Goal: Task Accomplishment & Management: Complete application form

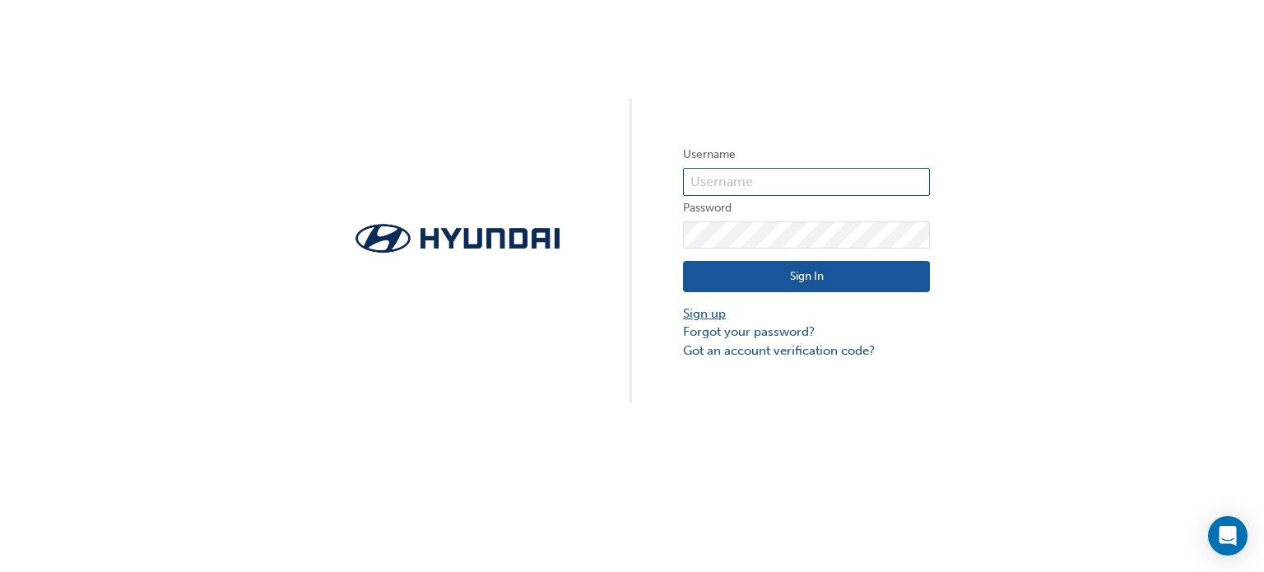
type input "24016"
click at [710, 312] on link "Sign up" at bounding box center [806, 314] width 247 height 19
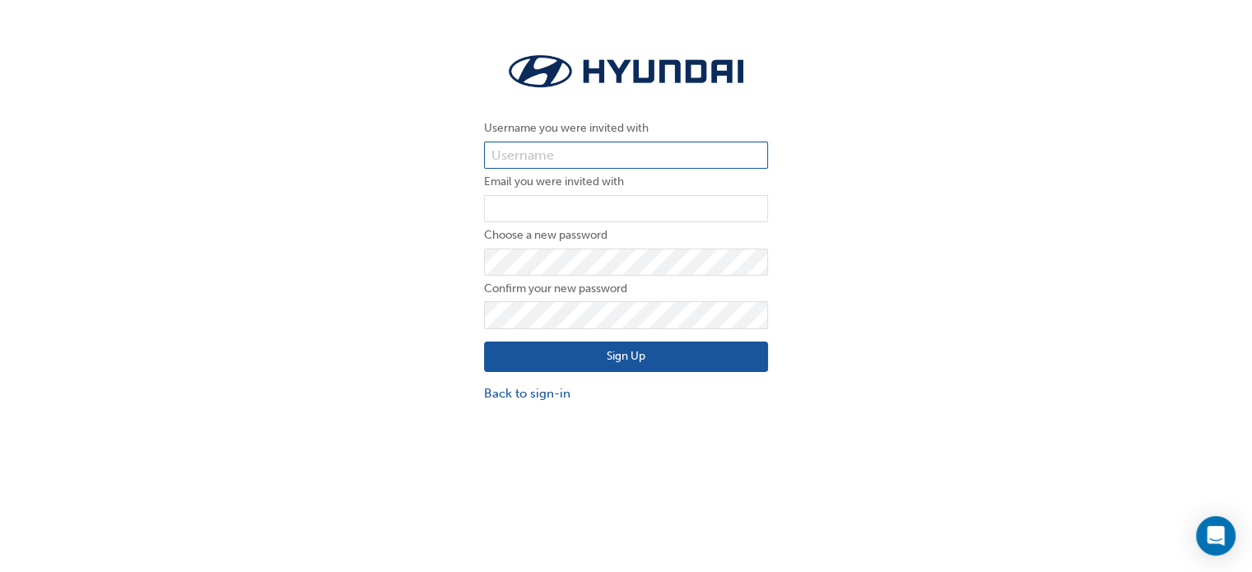
click at [549, 156] on input "text" at bounding box center [626, 156] width 284 height 28
paste input "24016"
type input "24016"
click at [537, 207] on input "email" at bounding box center [626, 209] width 284 height 28
type input "[EMAIL_ADDRESS][DOMAIN_NAME]"
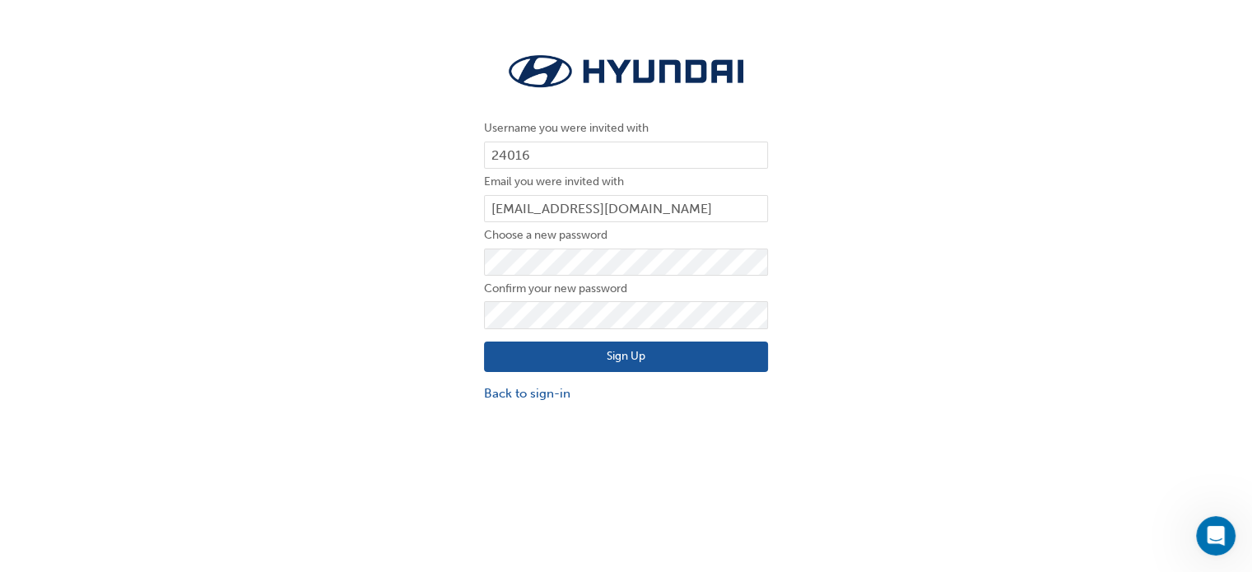
click at [533, 360] on button "Sign Up" at bounding box center [626, 357] width 284 height 31
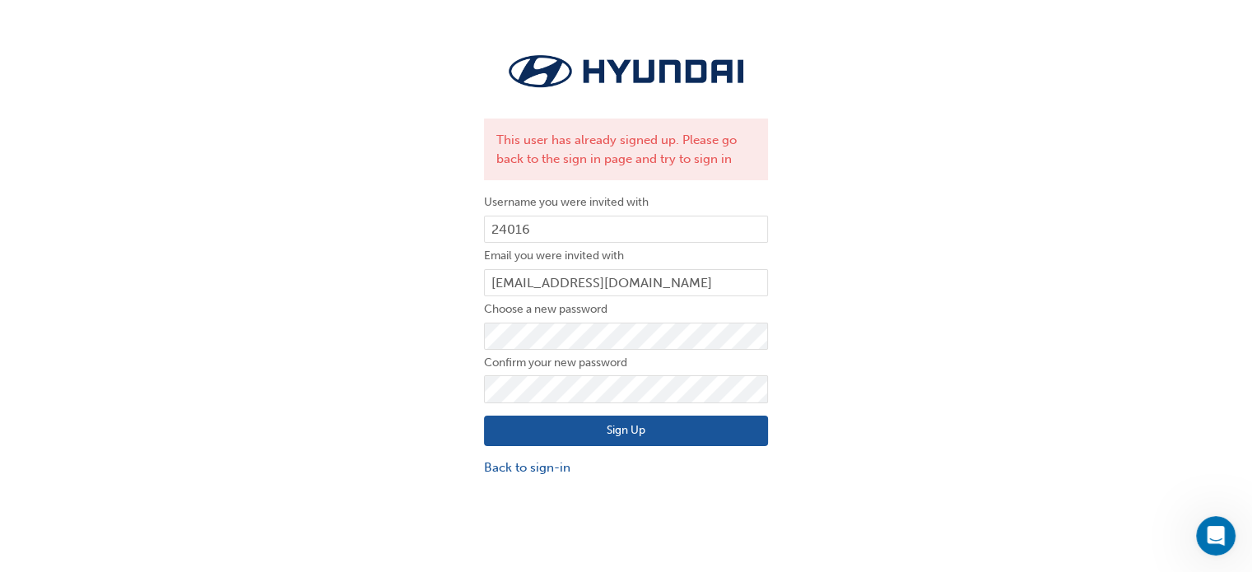
drag, startPoint x: 365, startPoint y: 535, endPoint x: 422, endPoint y: 530, distance: 57.0
click at [368, 534] on div "This user has already signed up. Please go back to the sign in page and try to …" at bounding box center [626, 323] width 1252 height 572
drag, startPoint x: 380, startPoint y: 507, endPoint x: 524, endPoint y: 512, distance: 143.3
click at [381, 507] on div "This user has already signed up. Please go back to the sign in page and try to …" at bounding box center [626, 323] width 1252 height 572
click at [552, 464] on link "Back to sign-in" at bounding box center [626, 467] width 284 height 19
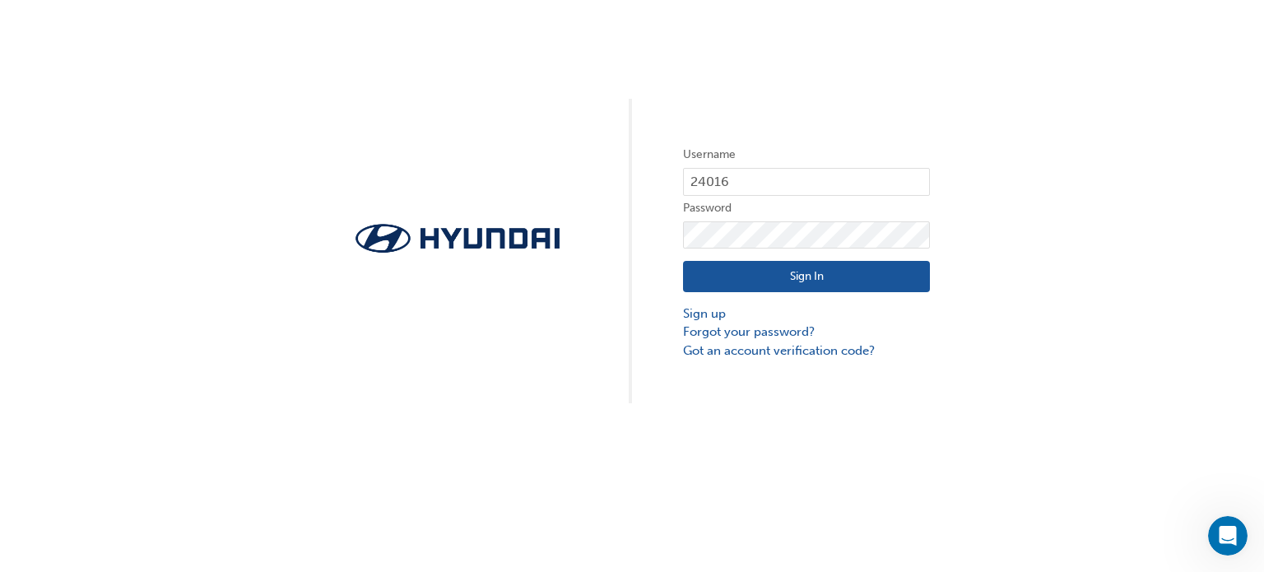
click at [753, 290] on button "Sign In" at bounding box center [806, 276] width 247 height 31
